Goal: Transaction & Acquisition: Purchase product/service

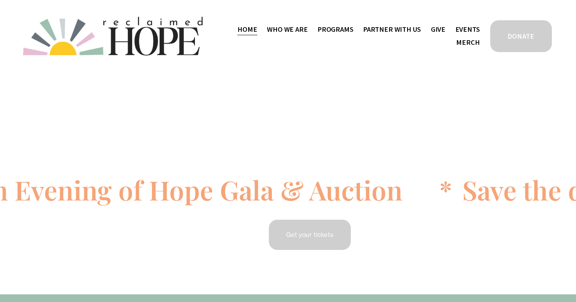
click at [507, 45] on link "DONATE" at bounding box center [521, 36] width 64 height 34
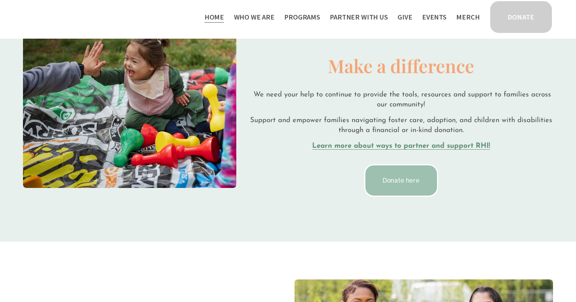
scroll to position [1374, 0]
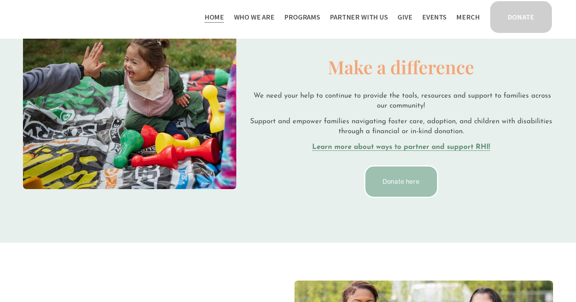
click at [409, 190] on link "Donate here" at bounding box center [401, 182] width 74 height 33
click at [410, 149] on strong "Learn more about ways to partner and support RHI!" at bounding box center [401, 147] width 178 height 7
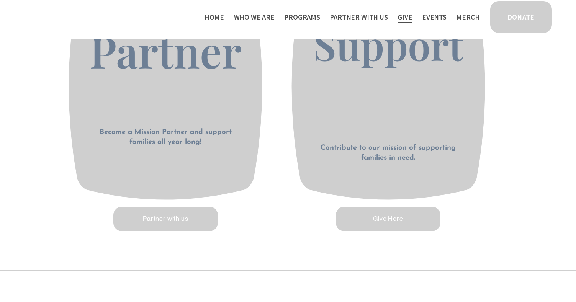
scroll to position [408, 0]
click at [184, 223] on link "Partner with us" at bounding box center [165, 218] width 107 height 27
click at [412, 223] on link "Give Here" at bounding box center [388, 218] width 107 height 27
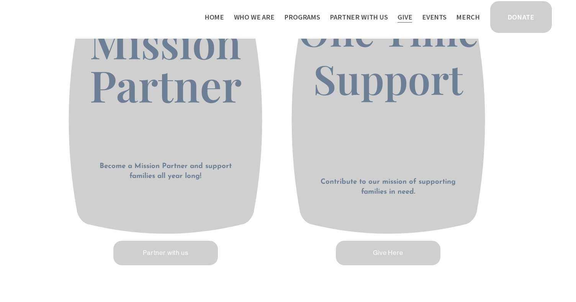
scroll to position [373, 0]
click at [135, 252] on link "Partner with us" at bounding box center [165, 253] width 107 height 27
